Goal: Browse casually: Explore the website without a specific task or goal

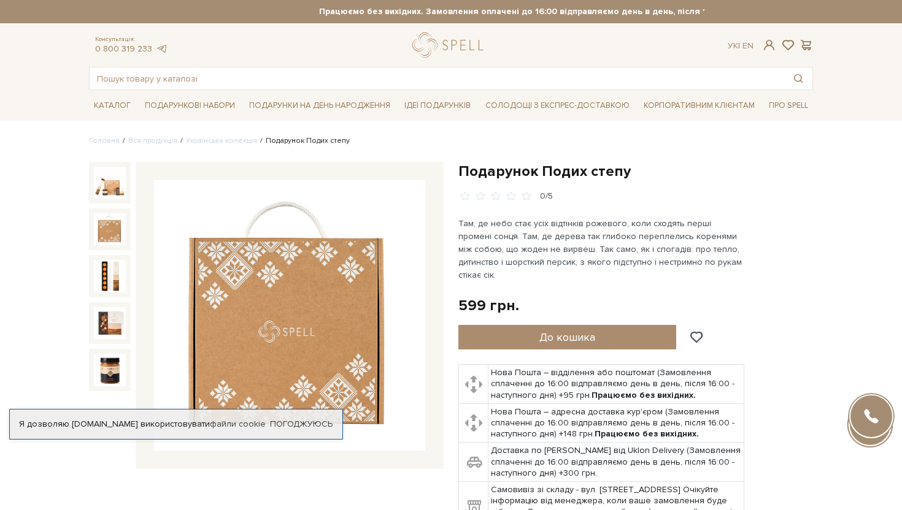
click at [112, 243] on img at bounding box center [110, 229] width 32 height 32
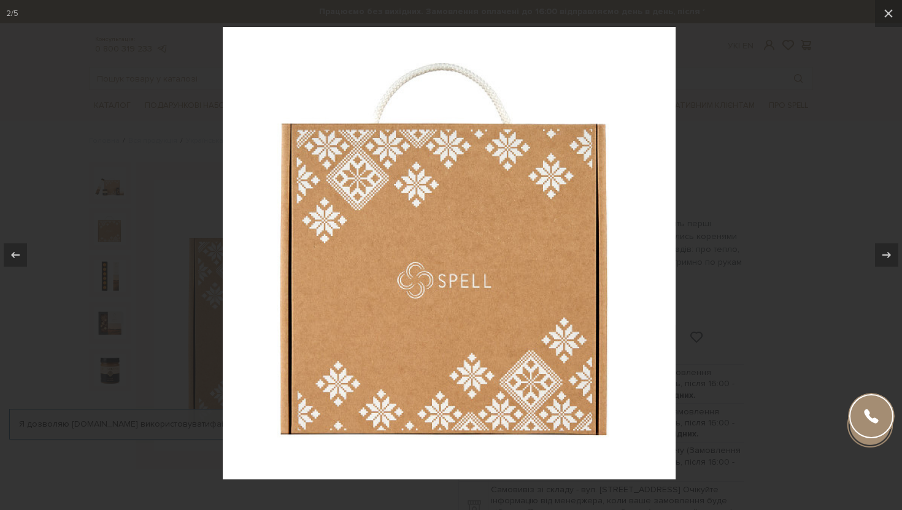
click at [109, 269] on div at bounding box center [451, 255] width 902 height 510
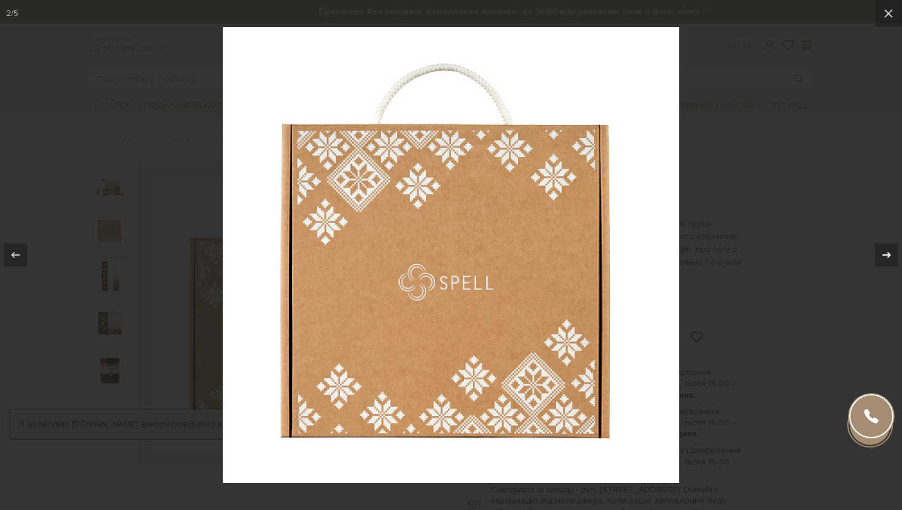
click at [890, 258] on icon at bounding box center [886, 255] width 15 height 15
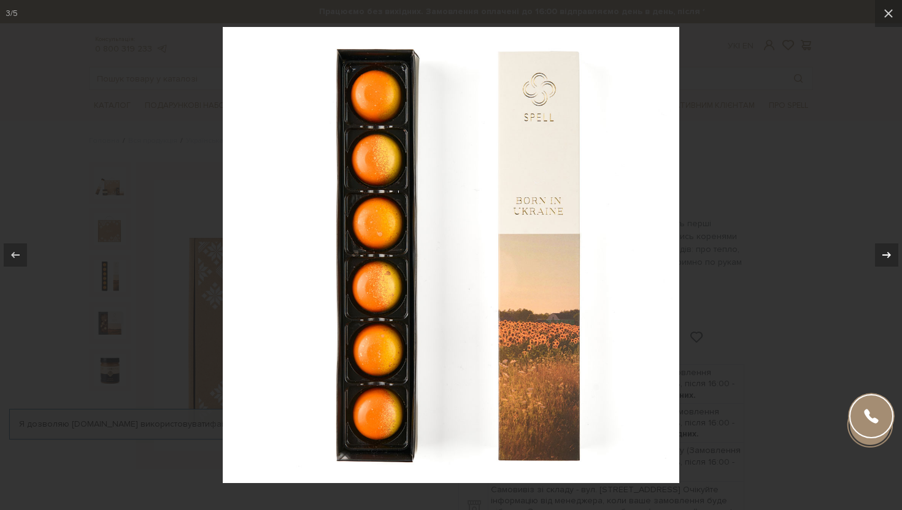
click at [889, 258] on icon at bounding box center [886, 255] width 15 height 15
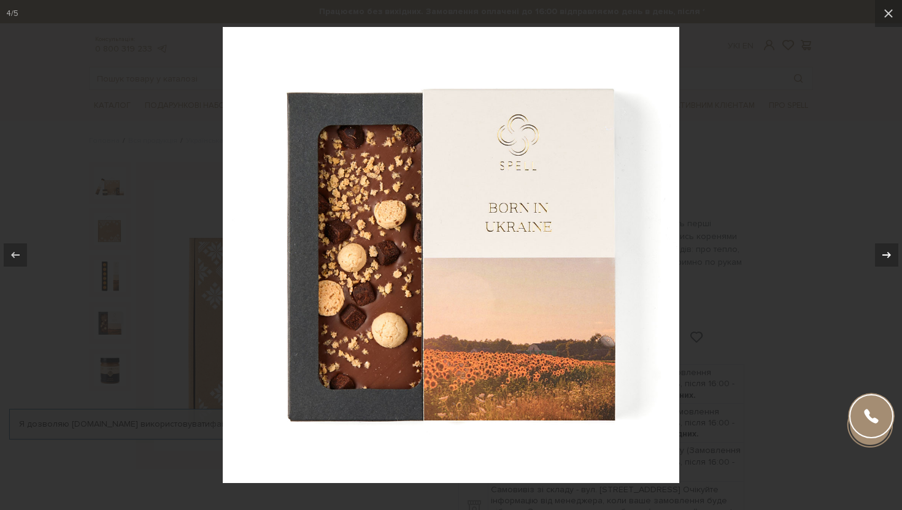
click at [889, 258] on icon at bounding box center [886, 255] width 15 height 15
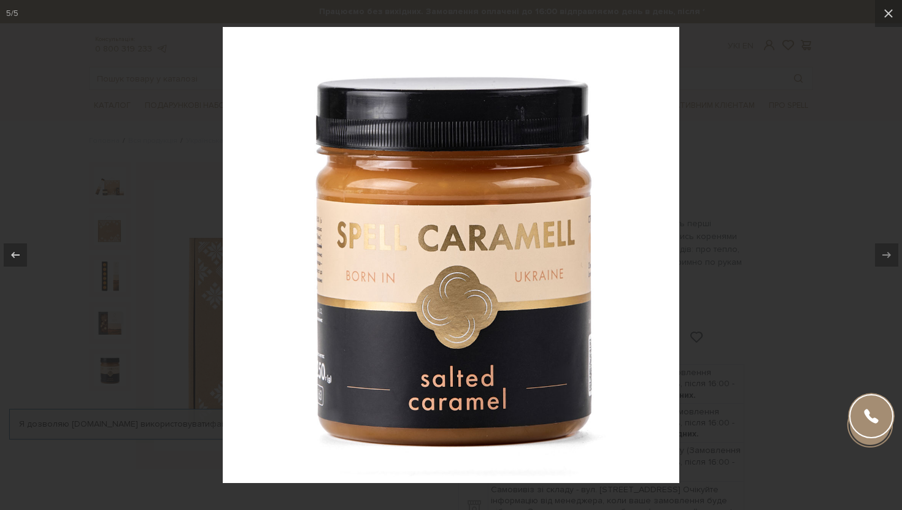
click at [839, 231] on div at bounding box center [451, 255] width 902 height 510
